Goal: Information Seeking & Learning: Learn about a topic

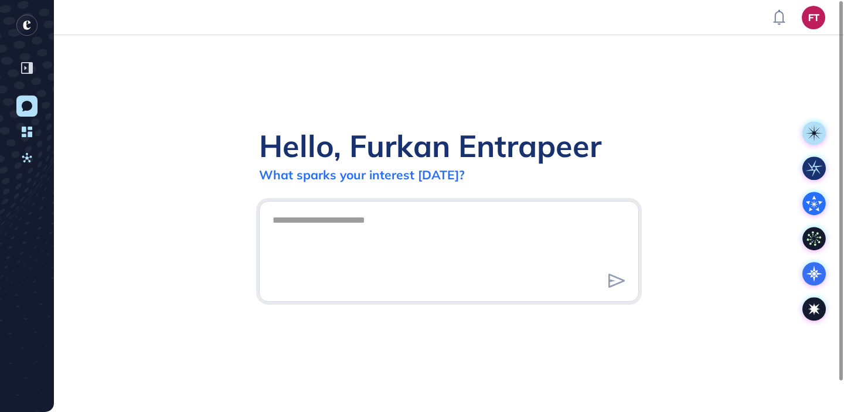
click at [673, 133] on div "Hello, Furkan Entrapeer What sparks your interest today?" at bounding box center [449, 223] width 790 height 377
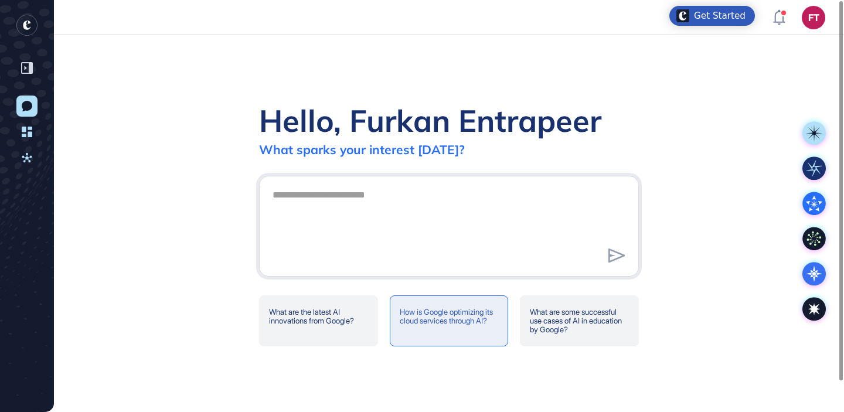
click at [433, 318] on div "How is Google optimizing its cloud services through AI?" at bounding box center [449, 320] width 119 height 51
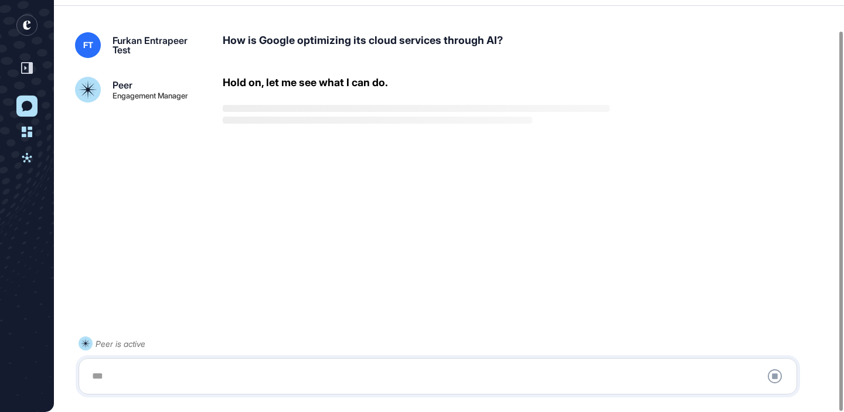
scroll to position [33, 0]
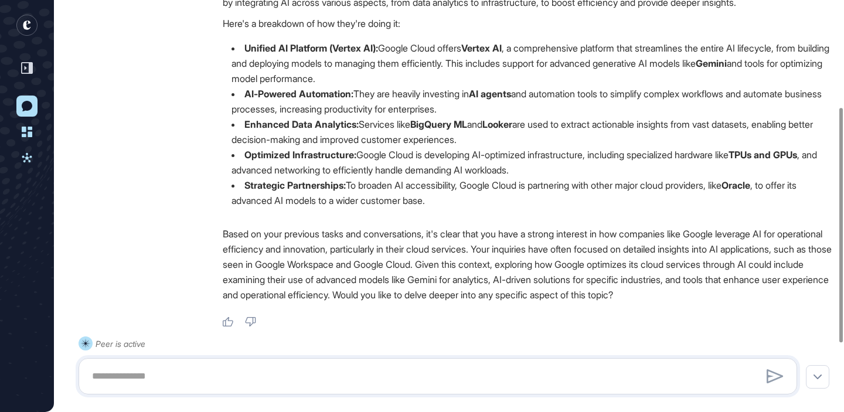
scroll to position [161, 0]
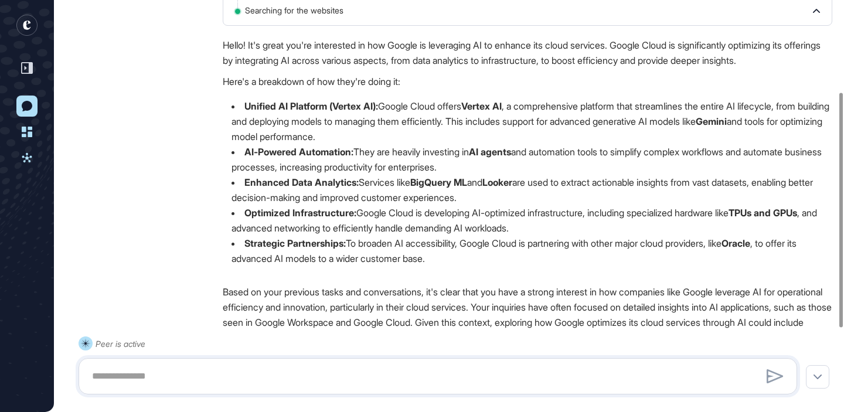
click at [25, 30] on rect "entrapeer-logo" at bounding box center [26, 25] width 21 height 21
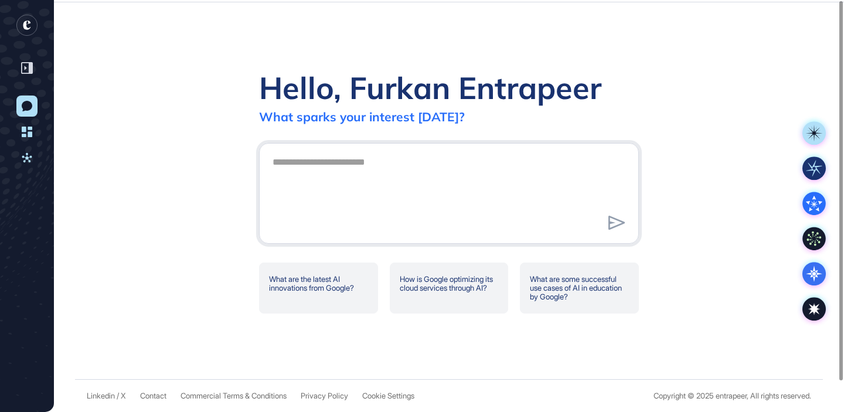
scroll to position [0, 0]
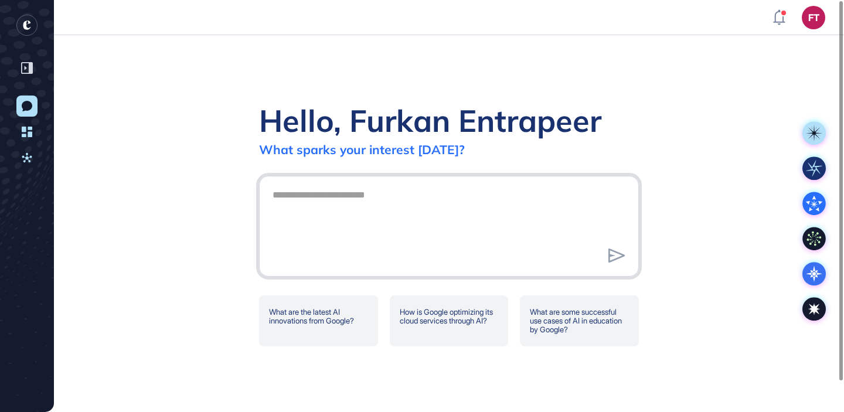
click at [440, 242] on textarea at bounding box center [448, 224] width 367 height 82
type textarea "*"
type textarea "**********"
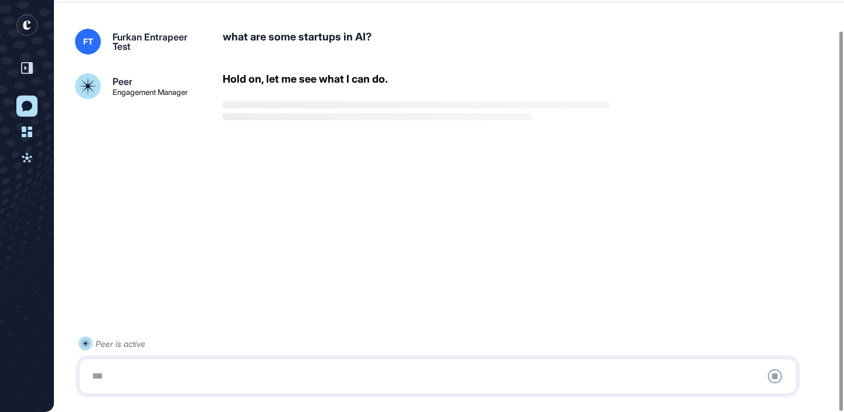
scroll to position [33, 0]
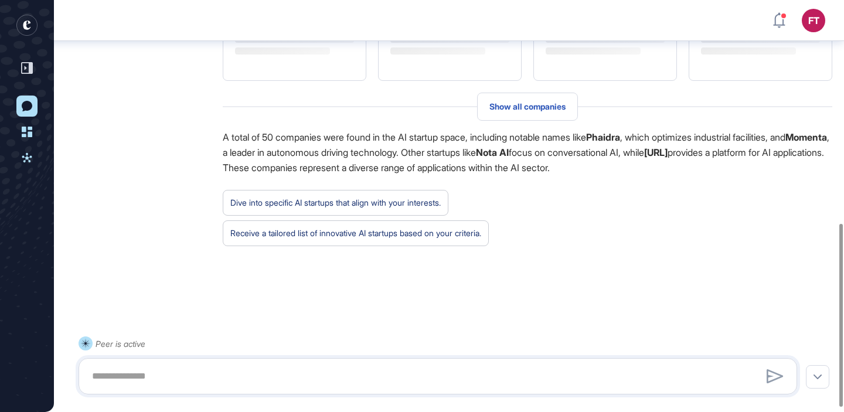
scroll to position [512, 0]
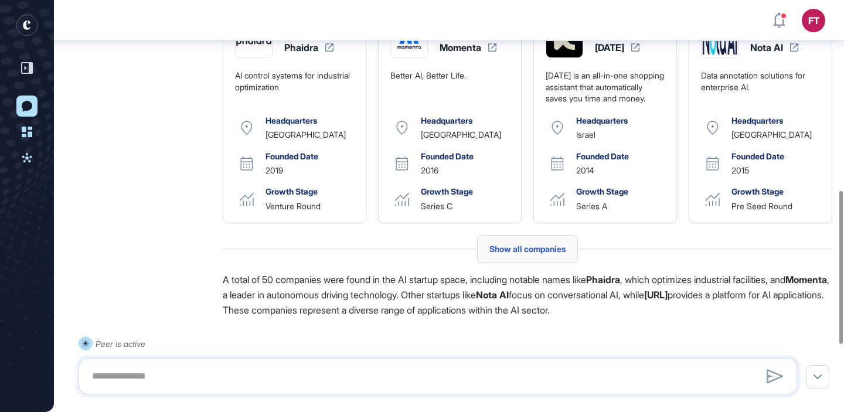
click at [503, 263] on div "Show all companies" at bounding box center [527, 249] width 101 height 28
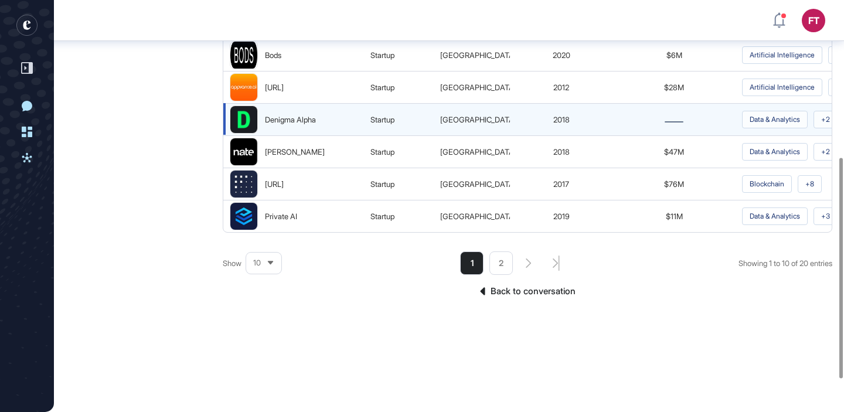
scroll to position [293, 0]
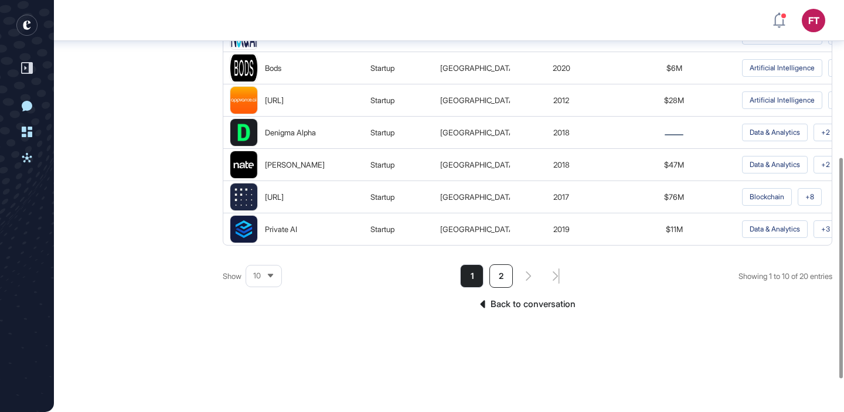
click at [499, 283] on li "2" at bounding box center [500, 275] width 23 height 23
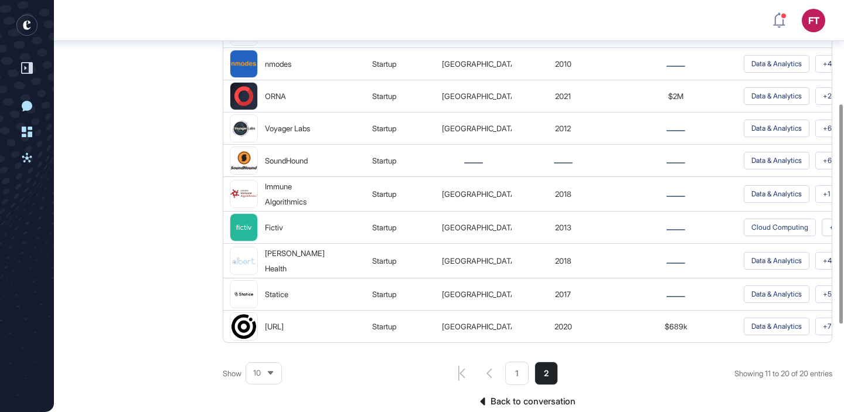
scroll to position [195, 0]
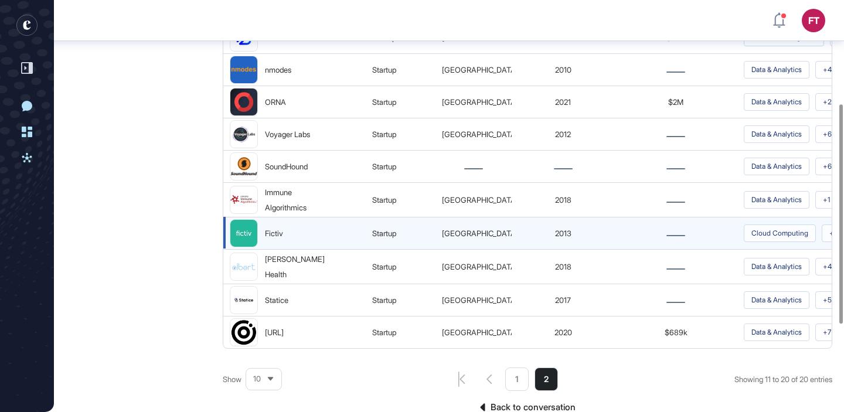
click at [250, 224] on img at bounding box center [243, 233] width 27 height 27
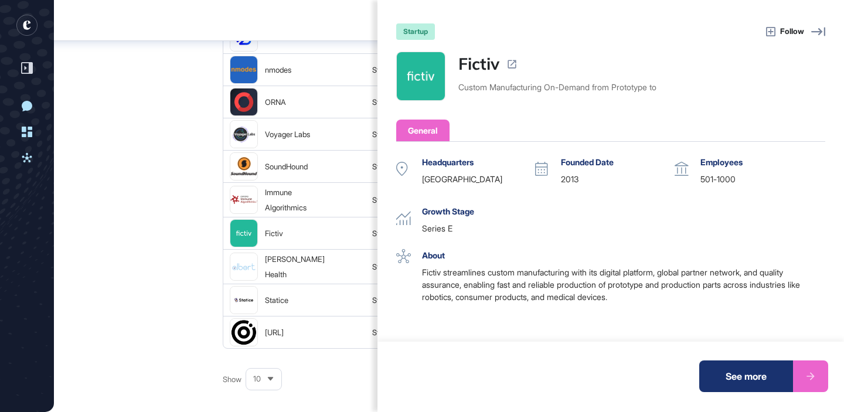
click at [171, 117] on div "startup Follow Fictiv Custom Manufacturing On-Demand from Prototype to General …" at bounding box center [422, 206] width 844 height 412
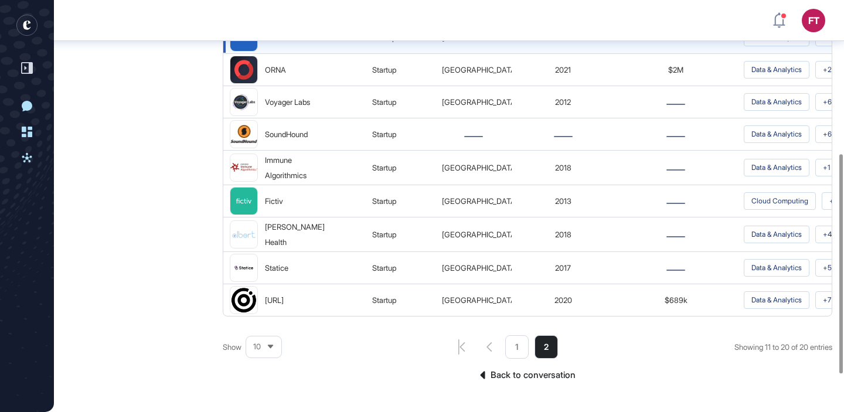
scroll to position [359, 0]
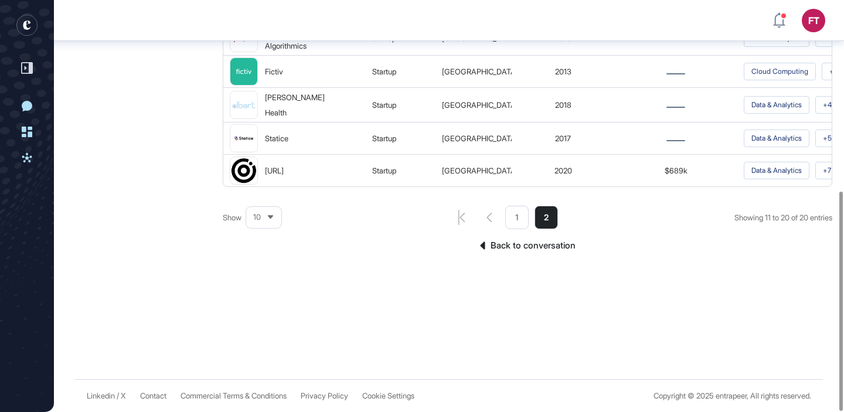
click at [501, 250] on link "Back to conversation" at bounding box center [528, 245] width 610 height 15
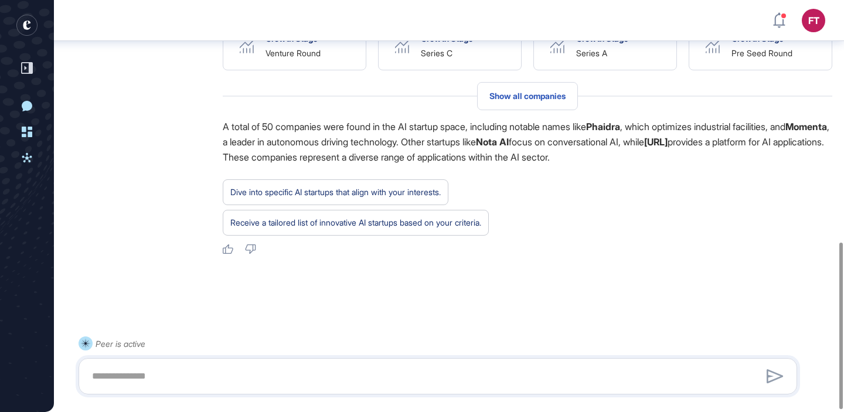
scroll to position [601, 0]
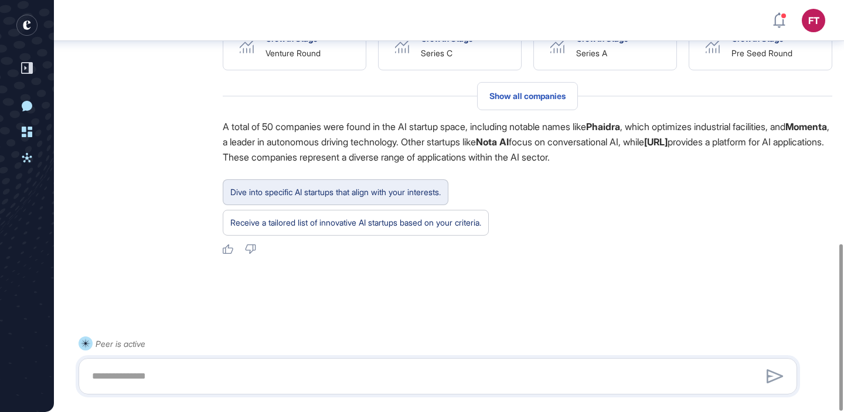
click at [390, 195] on div "Dive into specific AI startups that align with your interests." at bounding box center [335, 192] width 210 height 15
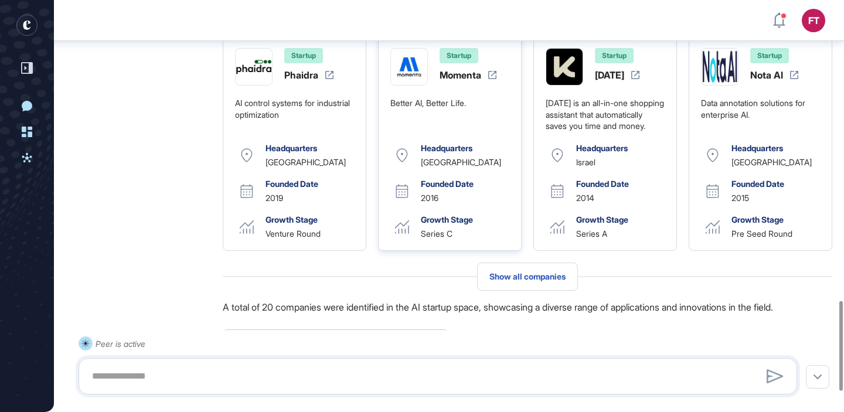
scroll to position [1473, 0]
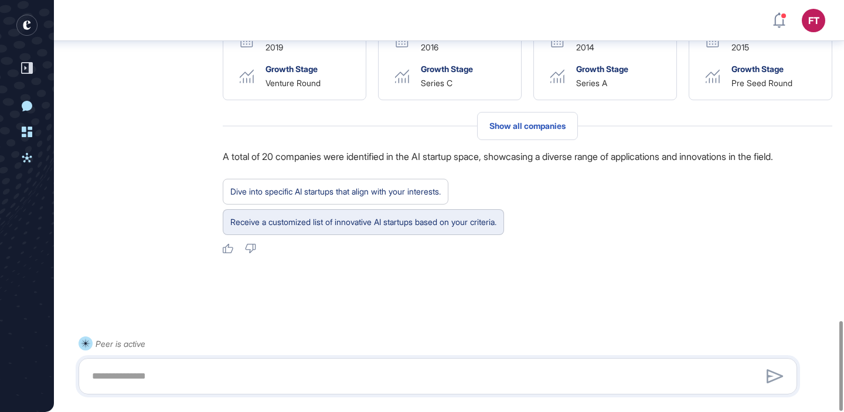
click at [424, 219] on div "Receive a customized list of innovative AI startups based on your criteria." at bounding box center [363, 222] width 266 height 15
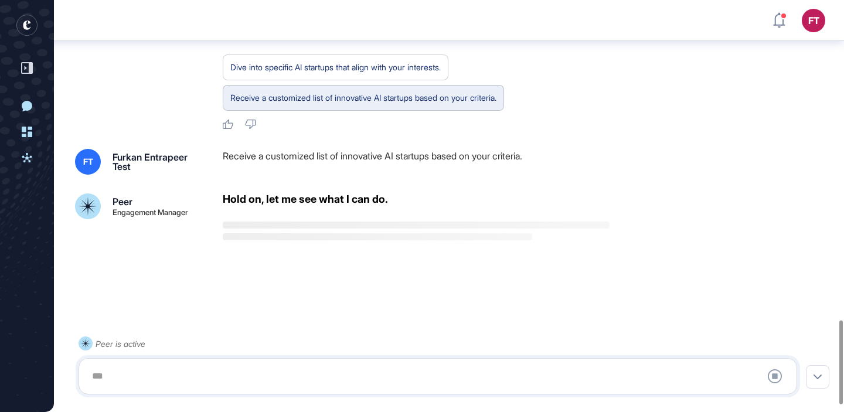
scroll to position [1597, 0]
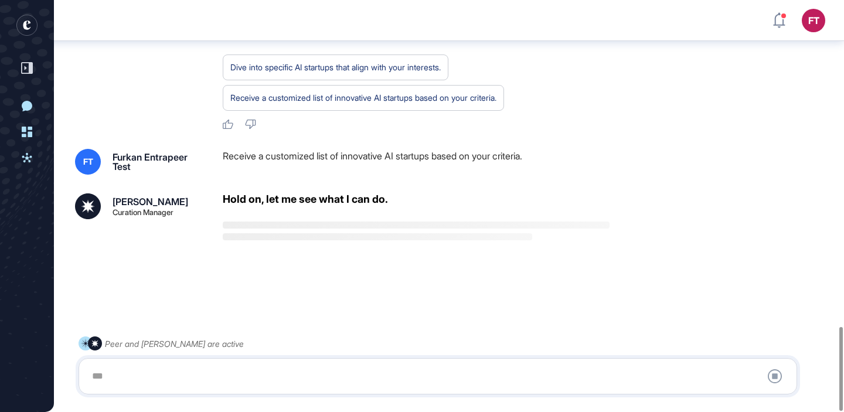
drag, startPoint x: 503, startPoint y: 242, endPoint x: 532, endPoint y: 247, distance: 29.8
click at [532, 247] on div "Hold on, let me see what I can do." at bounding box center [528, 223] width 610 height 61
